Goal: Task Accomplishment & Management: Complete application form

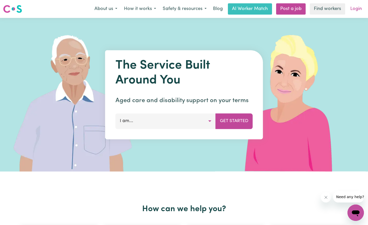
click at [360, 9] on link "Login" at bounding box center [356, 8] width 18 height 11
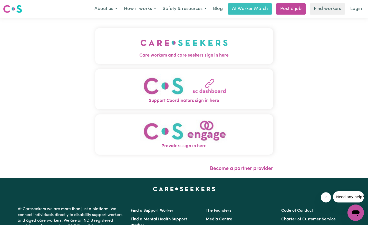
click at [181, 39] on img "Care workers and care seekers sign in here" at bounding box center [183, 42] width 87 height 19
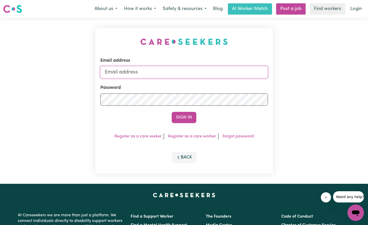
click at [168, 70] on input "Email address" at bounding box center [183, 72] width 167 height 12
type input "[EMAIL_ADDRESS][DOMAIN_NAME]"
click at [181, 118] on button "Sign In" at bounding box center [184, 117] width 25 height 11
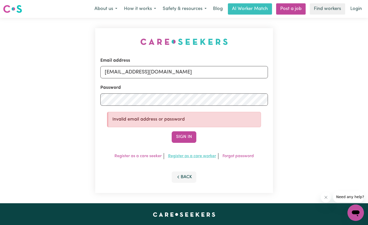
click at [190, 138] on button "Sign In" at bounding box center [184, 137] width 25 height 11
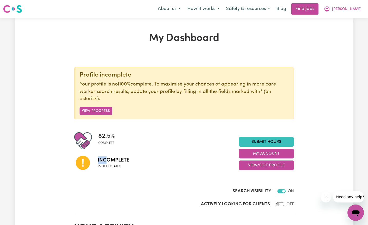
drag, startPoint x: 107, startPoint y: 160, endPoint x: 97, endPoint y: 167, distance: 11.7
click at [97, 167] on div "Incomplete Profile status" at bounding box center [156, 163] width 165 height 26
click at [97, 167] on div at bounding box center [86, 163] width 24 height 26
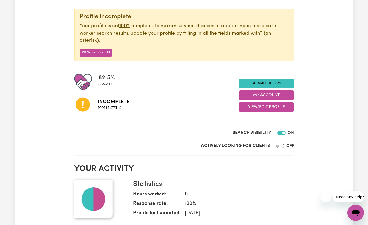
scroll to position [60, 0]
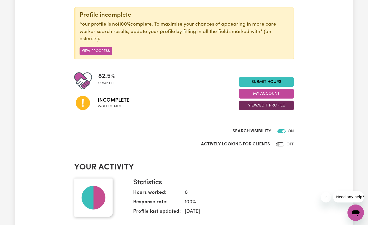
click at [270, 105] on button "View/Edit Profile" at bounding box center [266, 106] width 55 height 10
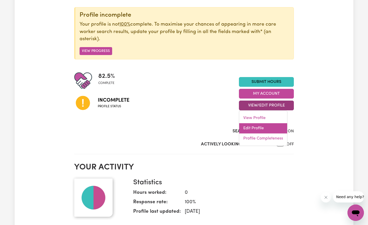
click at [254, 128] on link "Edit Profile" at bounding box center [263, 129] width 48 height 10
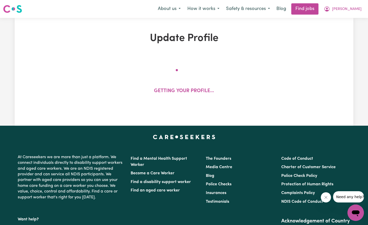
select select "[DEMOGRAPHIC_DATA]"
select select "[DEMOGRAPHIC_DATA] Citizen"
select select "Studying a healthcare related degree or qualification"
select select "40"
select select "50"
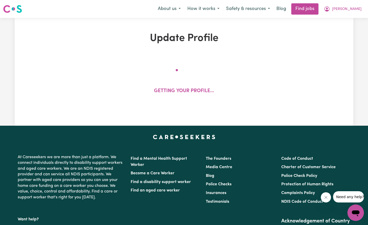
select select "65"
select select "80"
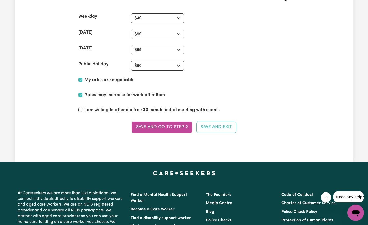
scroll to position [1288, 0]
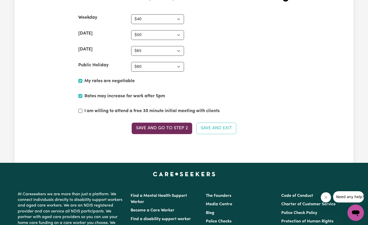
click at [169, 123] on button "Save and go to Step 2" at bounding box center [162, 128] width 61 height 11
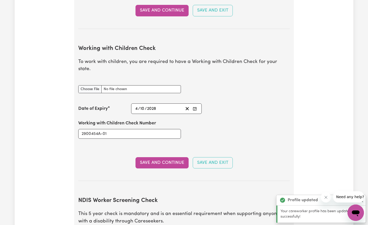
scroll to position [470, 0]
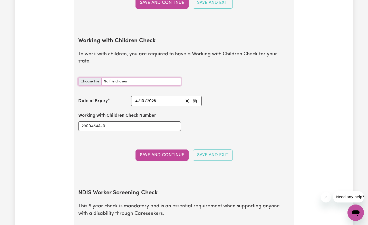
click at [90, 78] on input "Working with Children Check document" at bounding box center [129, 82] width 103 height 8
type input "C:\fakepath\wwcc jot.pdf"
click at [170, 150] on button "Save and Continue" at bounding box center [161, 155] width 53 height 11
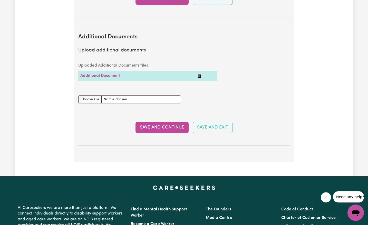
scroll to position [966, 0]
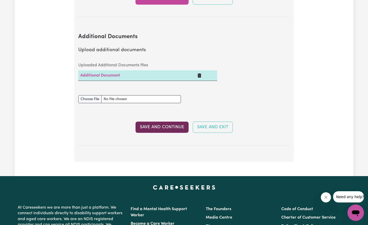
click at [163, 122] on button "Save and Continue" at bounding box center [161, 127] width 53 height 11
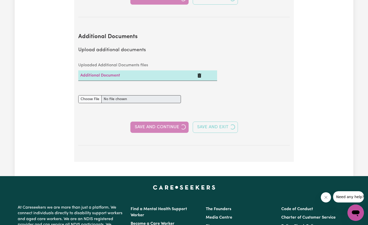
select select "2003"
select select "2004"
select select "2007"
select select "2013"
select select "2018"
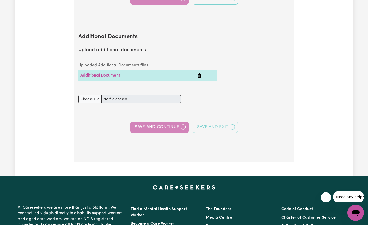
select select "2022"
select select "2014"
select select "2018"
select select "Certificate III (Individual Support)"
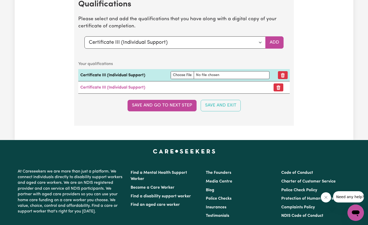
scroll to position [1462, 0]
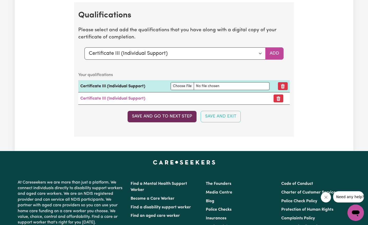
click at [150, 111] on button "Save and go to next step" at bounding box center [161, 116] width 69 height 11
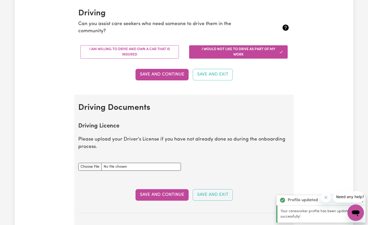
scroll to position [198, 0]
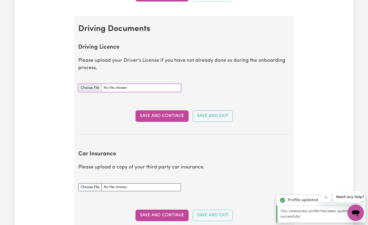
click at [99, 89] on input "Driving Licence document" at bounding box center [129, 88] width 103 height 8
type input "C:\fakepath\Jot License.pdf"
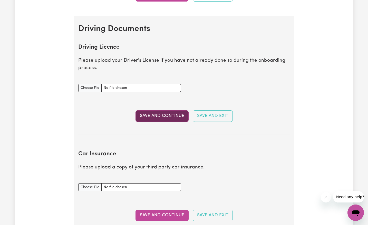
click at [166, 111] on button "Save and Continue" at bounding box center [161, 116] width 53 height 11
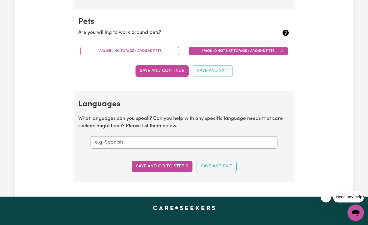
scroll to position [476, 0]
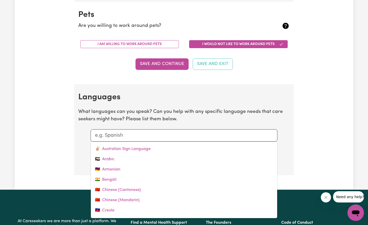
drag, startPoint x: 176, startPoint y: 135, endPoint x: 166, endPoint y: 125, distance: 14.5
click at [166, 125] on section "Languages What languages can you speak? Can you help with any specific language…" at bounding box center [184, 129] width 220 height 91
click at [160, 138] on div at bounding box center [184, 135] width 187 height 12
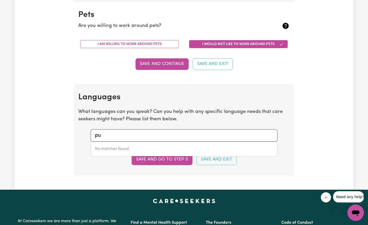
type input "p"
type input "P"
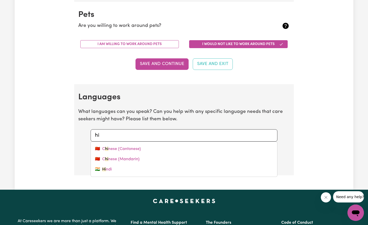
type input "hin"
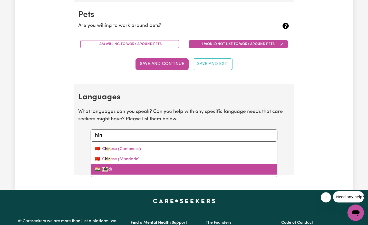
click at [108, 169] on link "🇮🇳 Hin di" at bounding box center [184, 170] width 186 height 10
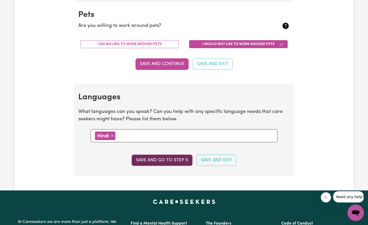
click at [168, 158] on button "Save and go to step 5" at bounding box center [162, 160] width 61 height 11
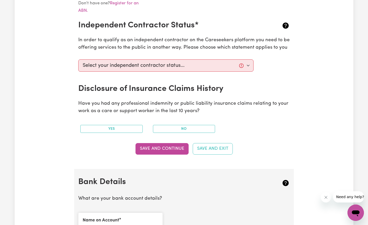
scroll to position [185, 0]
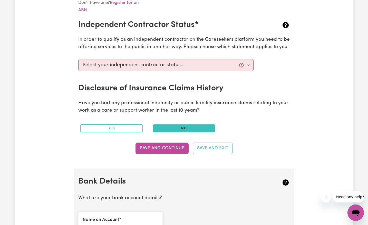
click at [194, 131] on button "No" at bounding box center [184, 129] width 62 height 8
click at [194, 129] on button "No" at bounding box center [184, 129] width 62 height 8
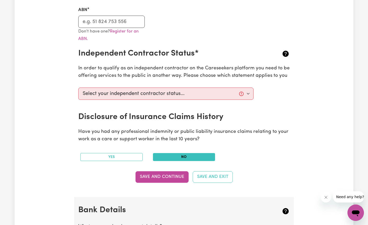
scroll to position [156, 0]
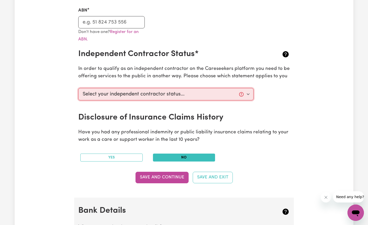
click at [253, 93] on select "Select your independent contractor status... I am providing services through an…" at bounding box center [165, 94] width 175 height 12
click at [280, 74] on p "In order to qualify as an independent contractor on the Careseekers platform yo…" at bounding box center [183, 72] width 211 height 15
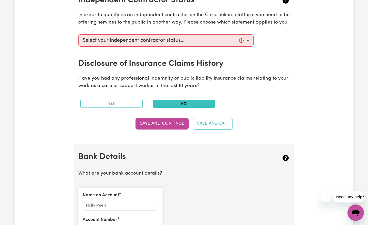
scroll to position [210, 0]
click at [176, 125] on button "Save and Continue" at bounding box center [161, 123] width 53 height 11
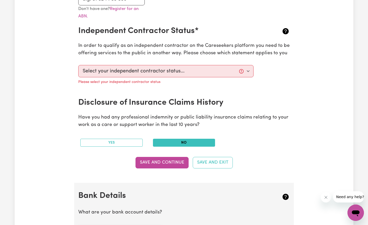
scroll to position [180, 0]
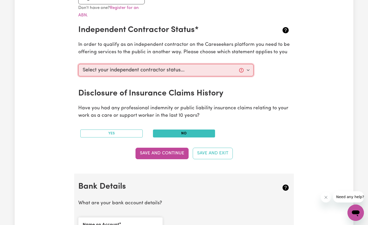
click at [184, 73] on select "Select your independent contractor status... I am providing services through an…" at bounding box center [165, 70] width 175 height 12
click at [179, 67] on select "Select your independent contractor status... I am providing services through an…" at bounding box center [165, 70] width 175 height 12
select select "I am providing services privately on my own"
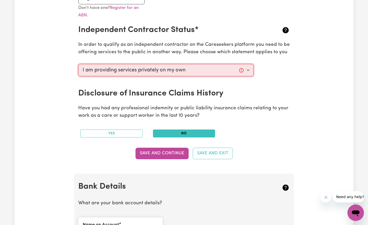
click at [78, 64] on select "Select your independent contractor status... I am providing services through an…" at bounding box center [165, 70] width 175 height 12
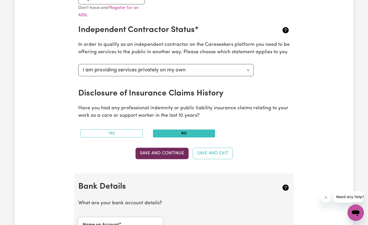
click at [157, 149] on button "Save and Continue" at bounding box center [161, 153] width 53 height 11
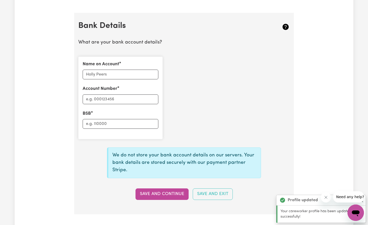
scroll to position [341, 0]
click at [132, 74] on input "Name on Account" at bounding box center [121, 75] width 76 height 10
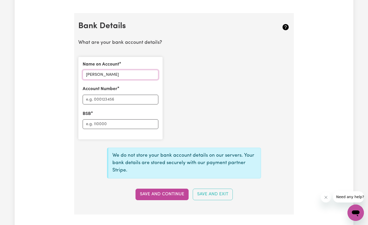
type input "[PERSON_NAME]"
click at [127, 99] on input "Account Number" at bounding box center [121, 100] width 76 height 10
type input "10697059"
click at [123, 123] on input "BSB" at bounding box center [121, 124] width 76 height 10
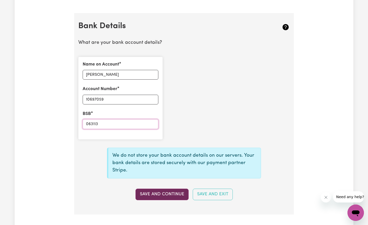
type input "063113"
click at [145, 196] on button "Save and Continue" at bounding box center [161, 194] width 53 height 11
type input "****7059"
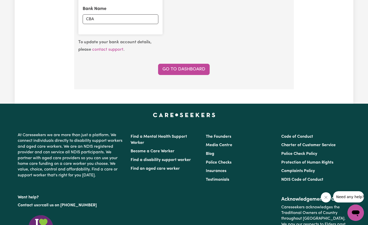
scroll to position [447, 0]
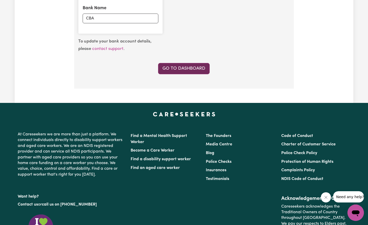
click at [188, 67] on link "Go to Dashboard" at bounding box center [184, 68] width 52 height 11
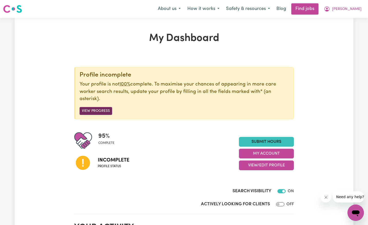
click at [87, 111] on button "View Progress" at bounding box center [95, 111] width 33 height 8
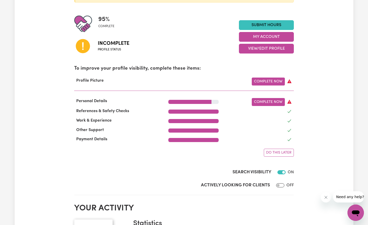
scroll to position [117, 0]
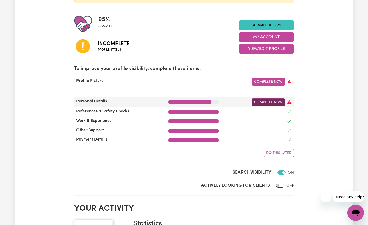
click at [271, 103] on link "Complete Now" at bounding box center [268, 102] width 33 height 8
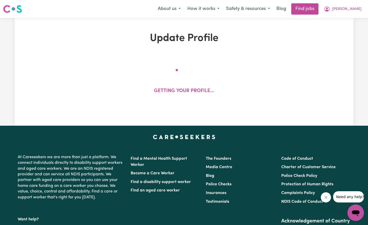
select select "[DEMOGRAPHIC_DATA]"
select select "[DEMOGRAPHIC_DATA] Citizen"
select select "Studying a healthcare related degree or qualification"
select select "40"
select select "50"
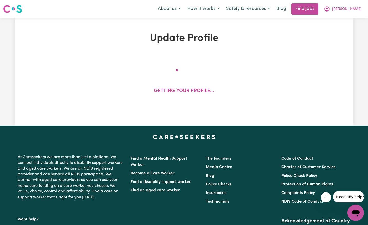
select select "65"
select select "80"
